Goal: Check status: Check status

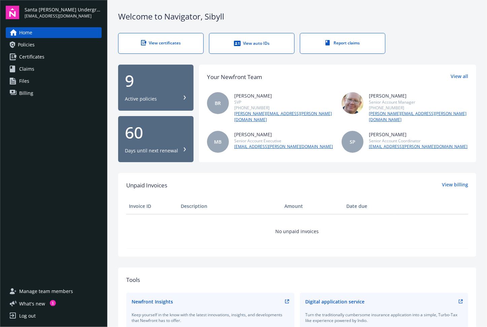
click at [172, 43] on div "View certificates" at bounding box center [161, 43] width 58 height 6
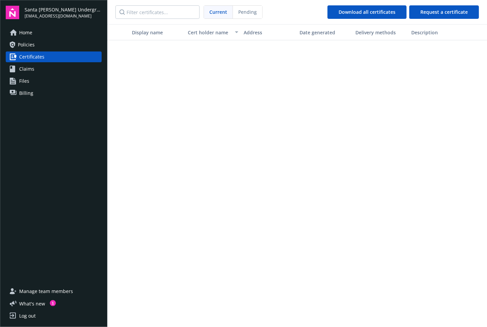
scroll to position [235, 0]
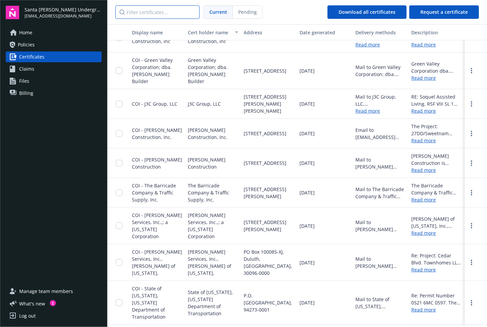
click at [146, 14] on input "Filter certificates..." at bounding box center [157, 11] width 84 height 13
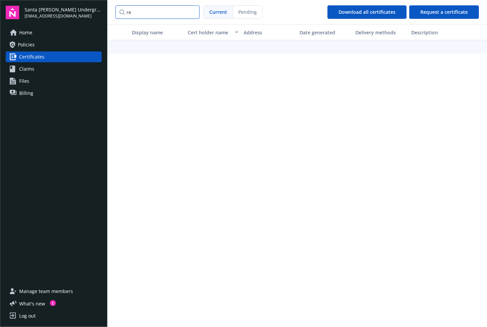
type input "r"
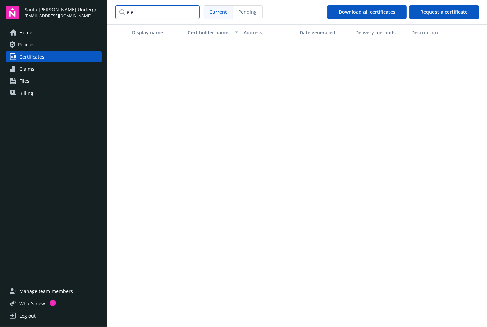
scroll to position [0, 0]
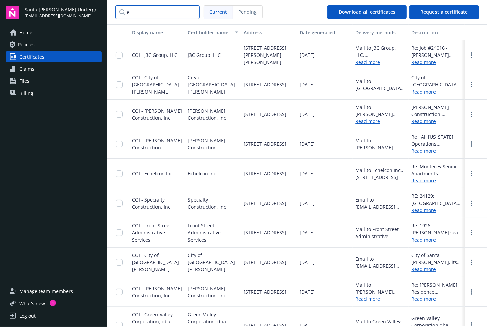
type input "e"
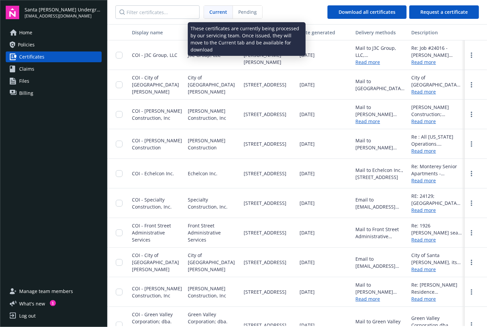
click at [249, 11] on span "Pending" at bounding box center [247, 11] width 18 height 7
